Goal: Navigation & Orientation: Find specific page/section

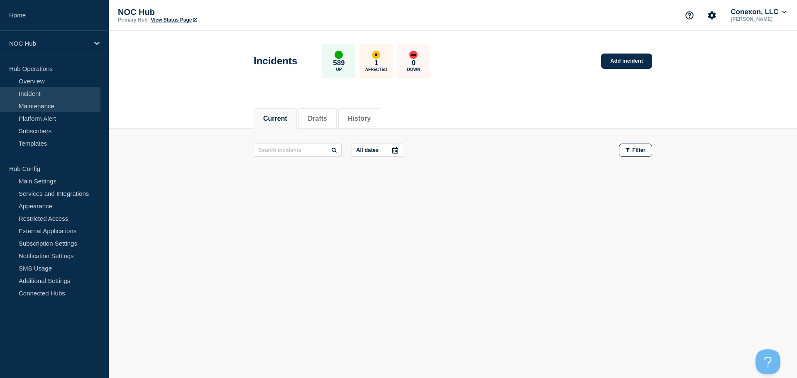
click at [48, 106] on link "Maintenance" at bounding box center [50, 106] width 100 height 12
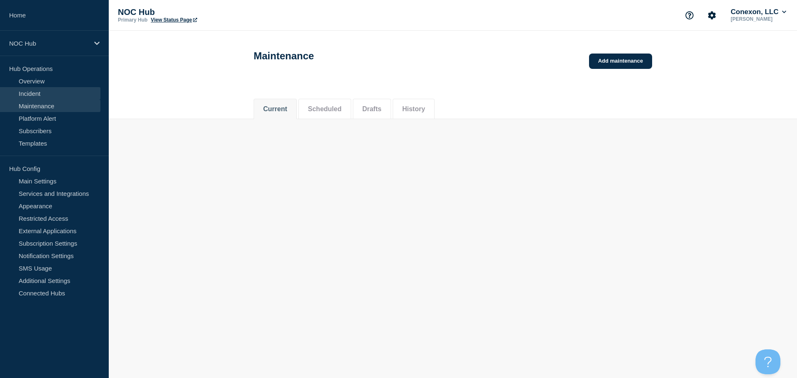
click at [56, 94] on link "Incident" at bounding box center [50, 93] width 100 height 12
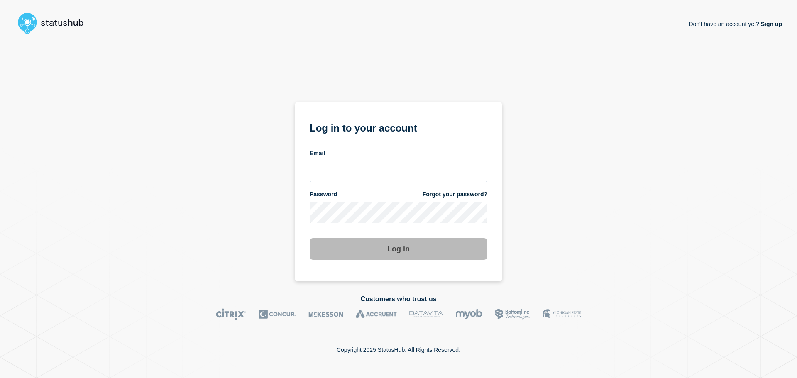
type input "xandra.martens@conexon.us"
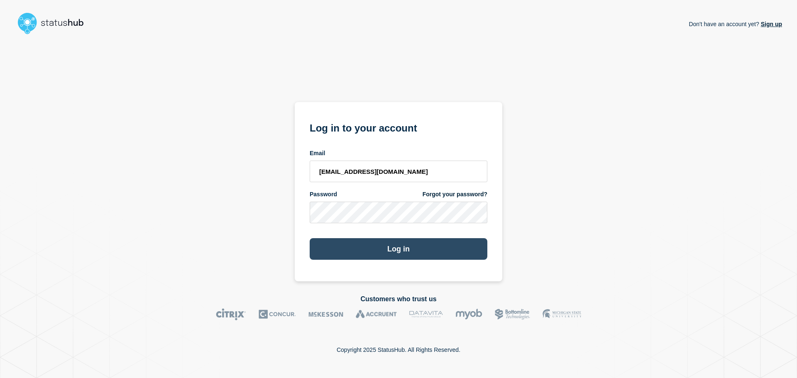
click at [423, 250] on button "Log in" at bounding box center [399, 249] width 178 height 22
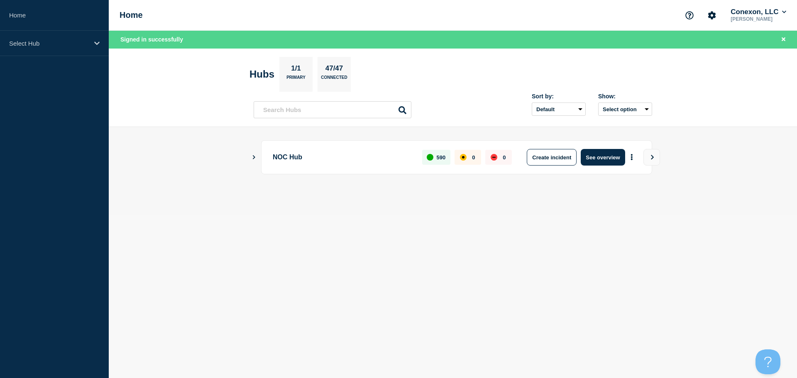
click at [323, 208] on main "NOC Hub 590 0 0 Create incident See overview" at bounding box center [453, 171] width 688 height 88
